Goal: Task Accomplishment & Management: Complete application form

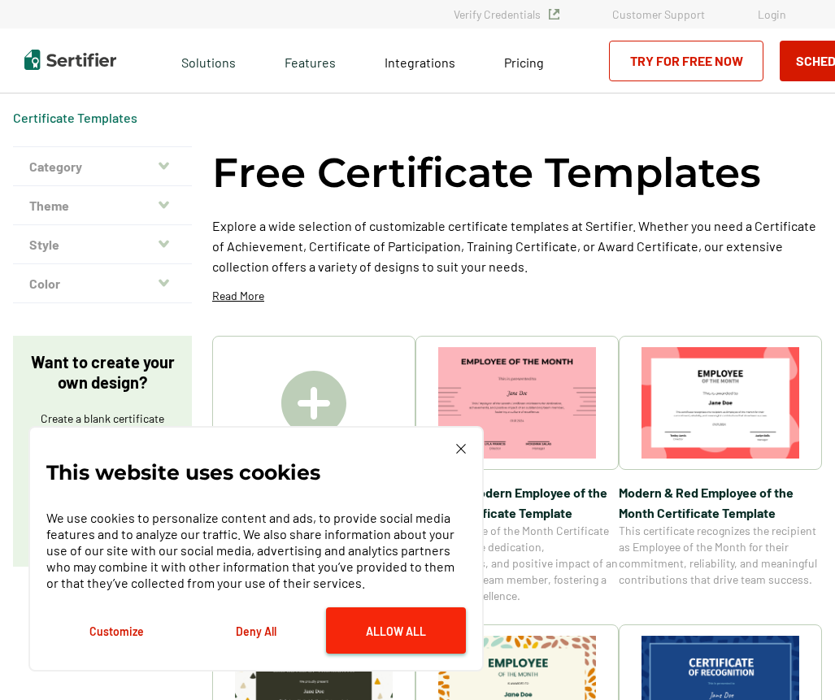
click at [408, 634] on button "Allow All" at bounding box center [396, 631] width 140 height 46
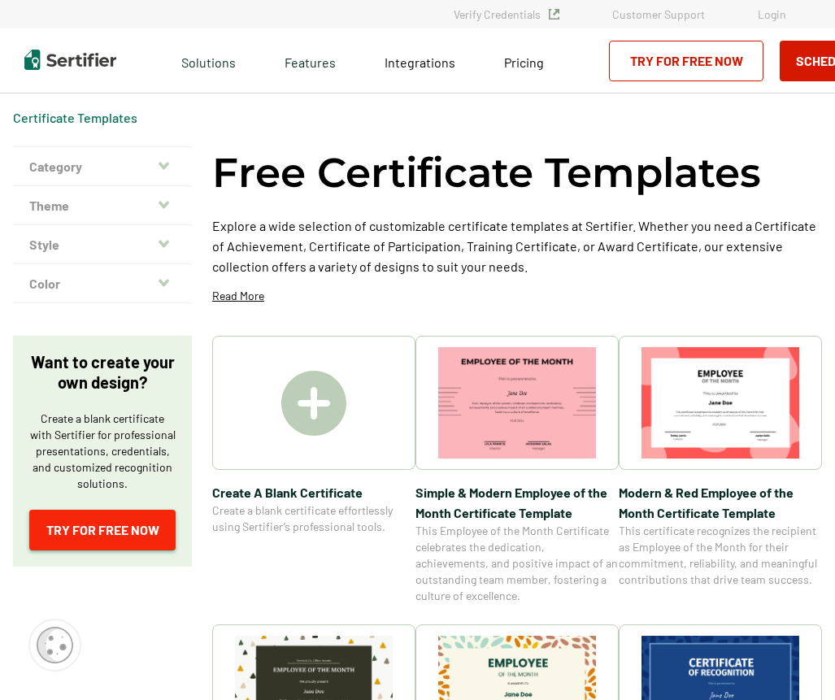
click at [102, 534] on link "Try for Free Now" at bounding box center [102, 530] width 146 height 41
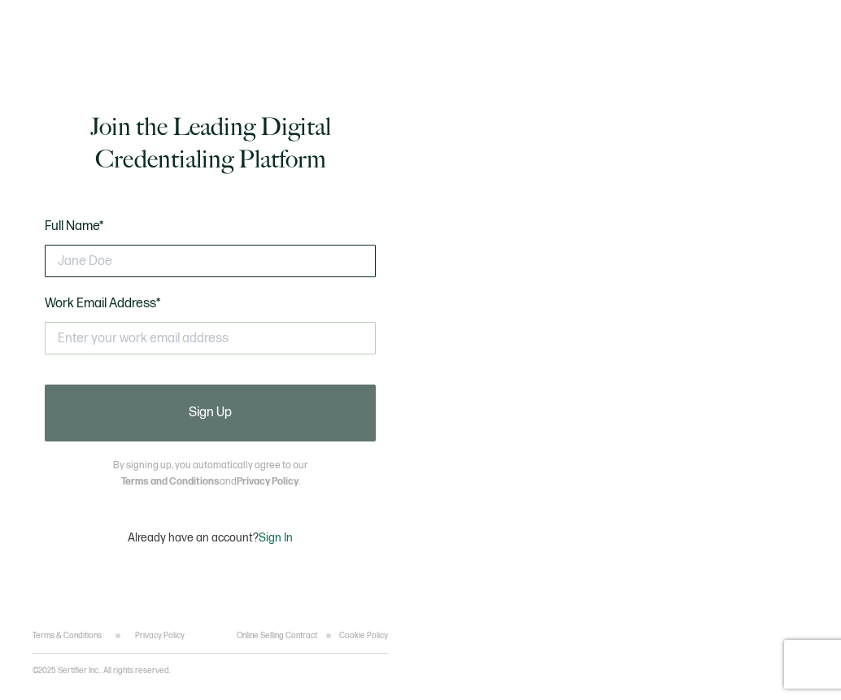
click at [133, 253] on input "text" at bounding box center [210, 261] width 331 height 33
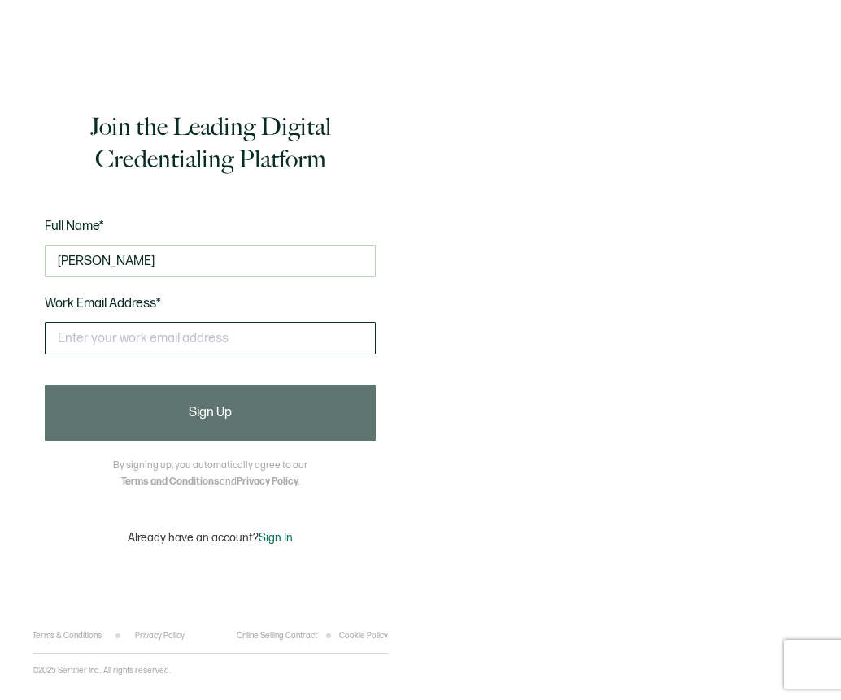
type input "anna"
click at [220, 343] on input "text" at bounding box center [210, 338] width 331 height 33
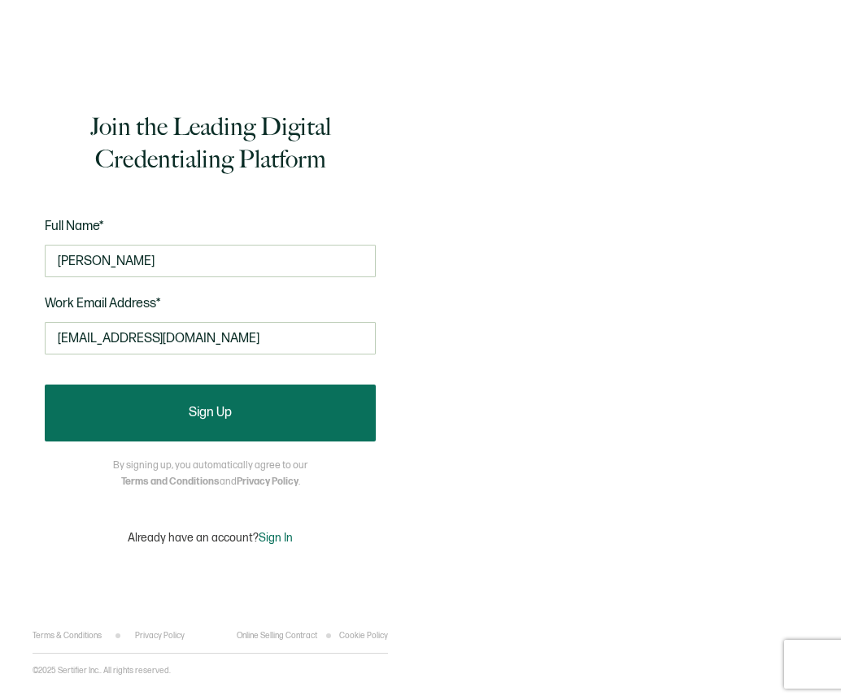
click at [221, 401] on button "Sign Up" at bounding box center [210, 413] width 331 height 57
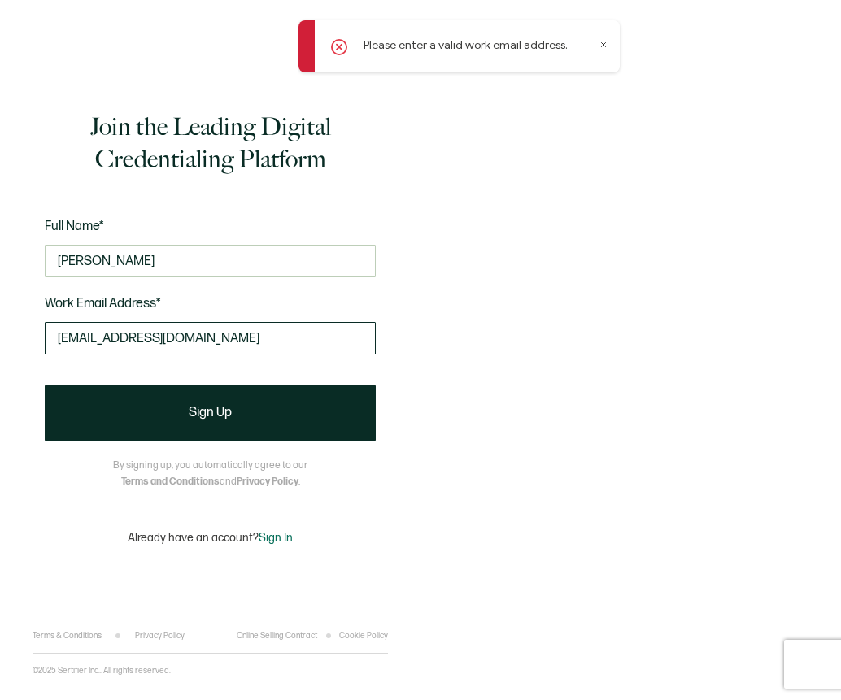
click at [215, 334] on input "annafinn64@yahoo.com" at bounding box center [210, 338] width 331 height 33
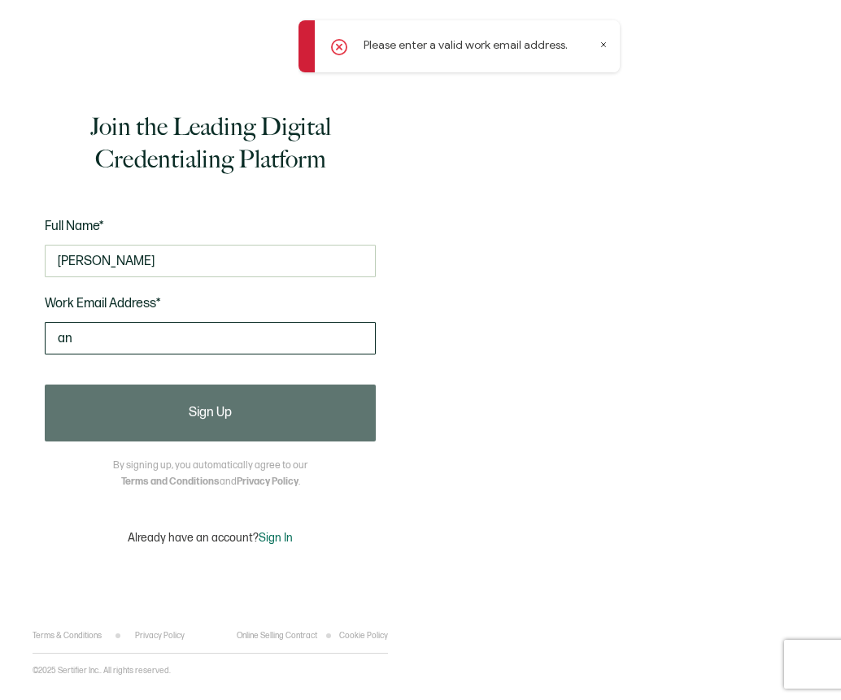
type input "a"
